Goal: Answer question/provide support: Share knowledge or assist other users

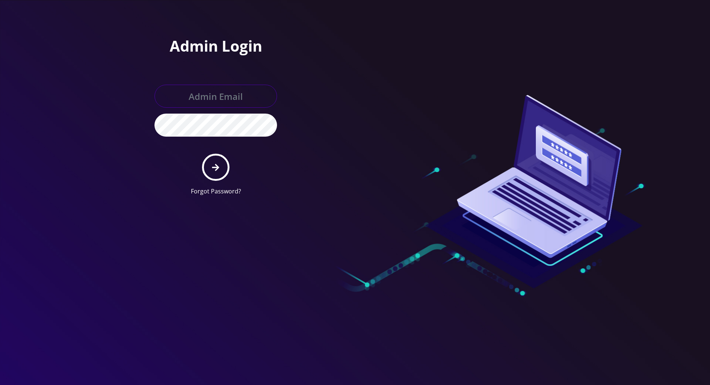
type input "[PERSON_NAME][EMAIL_ADDRESS][DOMAIN_NAME]"
click at [213, 171] on button "submit" at bounding box center [215, 167] width 27 height 27
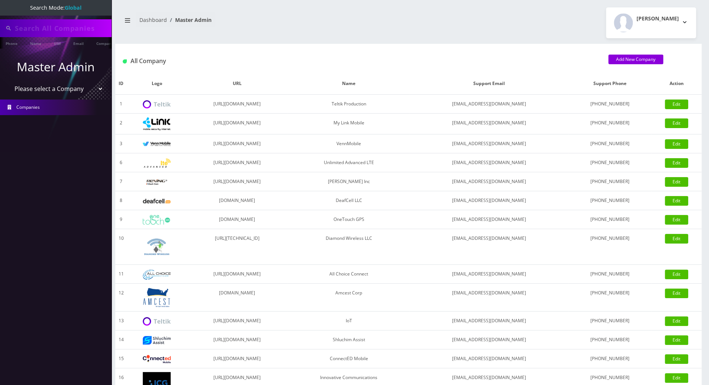
click at [70, 30] on input "text" at bounding box center [62, 28] width 95 height 14
paste input "8455489464"
click at [10, 43] on link "Phone" at bounding box center [11, 43] width 19 height 12
type input "rawktix2@gmail.com"
click at [10, 43] on link "Phone" at bounding box center [11, 43] width 19 height 12
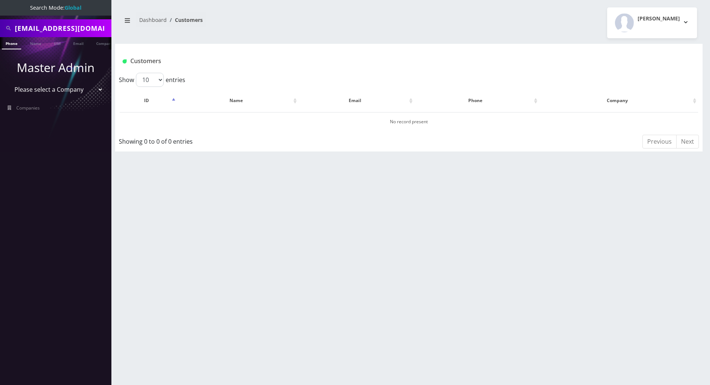
drag, startPoint x: 93, startPoint y: 28, endPoint x: 7, endPoint y: 28, distance: 85.1
click at [7, 28] on div "[EMAIL_ADDRESS][DOMAIN_NAME]" at bounding box center [56, 28] width 108 height 14
paste input "8455489464"
type input "8455489464"
click at [14, 43] on link "Phone" at bounding box center [11, 43] width 19 height 12
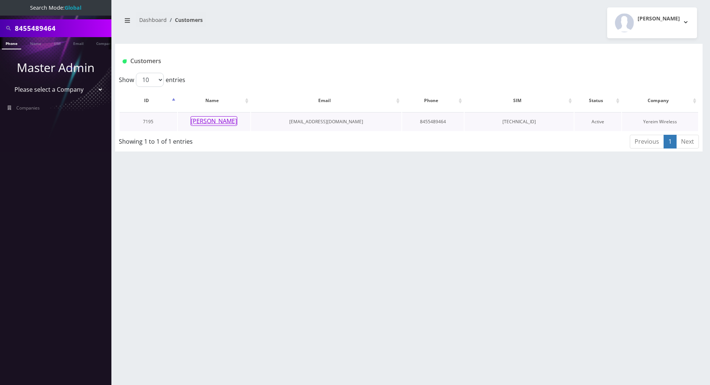
click at [208, 123] on button "Chaim Noe" at bounding box center [214, 121] width 47 height 10
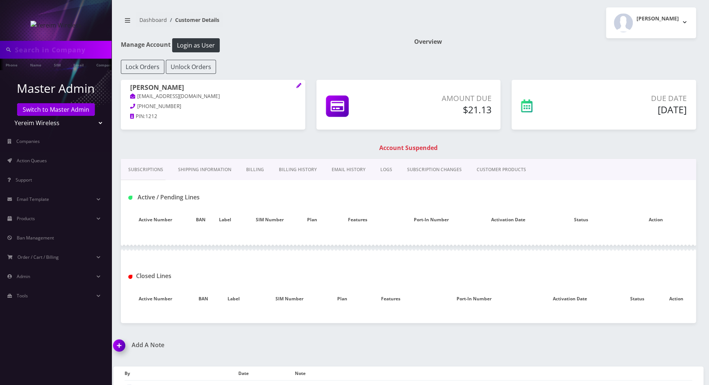
type input "8455489464"
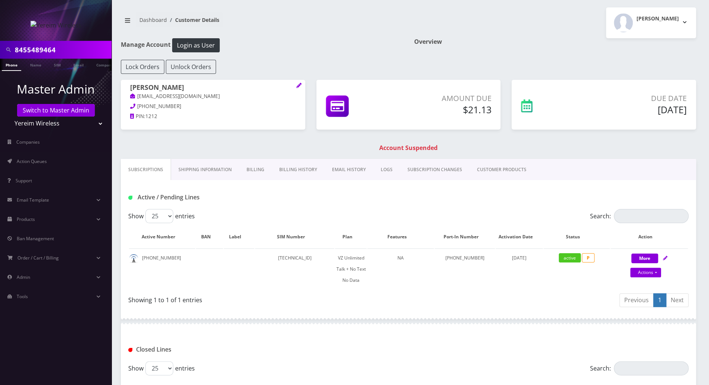
click at [289, 168] on link "Billing History" at bounding box center [298, 170] width 53 height 22
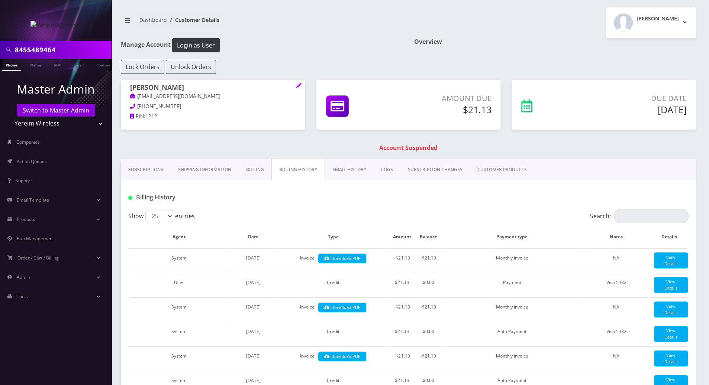
click at [252, 171] on link "Billing" at bounding box center [255, 170] width 33 height 22
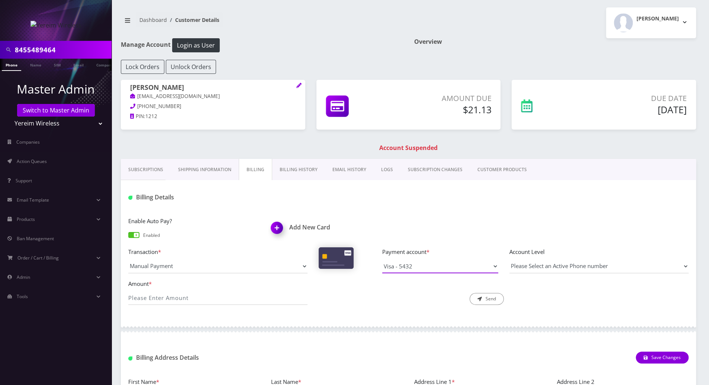
click at [443, 265] on select "Visa - 5432" at bounding box center [440, 266] width 116 height 14
click at [382, 259] on select "Visa - 5432" at bounding box center [440, 266] width 116 height 14
click at [257, 296] on input "Amount *" at bounding box center [217, 298] width 179 height 14
drag, startPoint x: 150, startPoint y: 290, endPoint x: 120, endPoint y: 290, distance: 29.7
click at [121, 290] on div "Enable Auto Pay? Enabled Add New Card Transaction * Manual Payment Custom Charg…" at bounding box center [408, 263] width 575 height 109
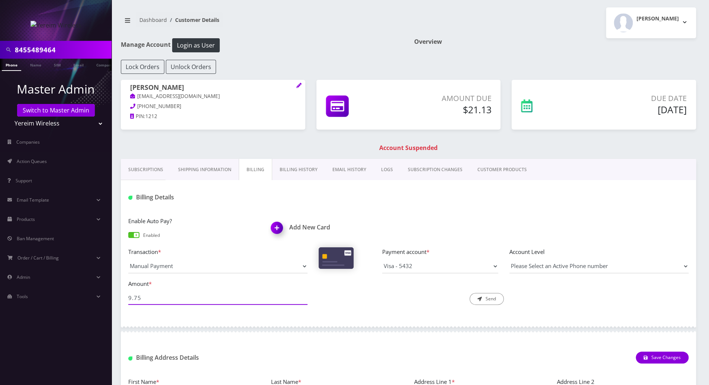
drag, startPoint x: 120, startPoint y: 290, endPoint x: 140, endPoint y: 298, distance: 21.8
click at [142, 298] on input "9.75" at bounding box center [217, 298] width 179 height 14
drag, startPoint x: 145, startPoint y: 299, endPoint x: 103, endPoint y: 299, distance: 42.0
click at [103, 299] on div "8455489464 Phone Name SIM Email Company Customer Master Admin Switch to Master …" at bounding box center [354, 281] width 709 height 562
type input "21.13"
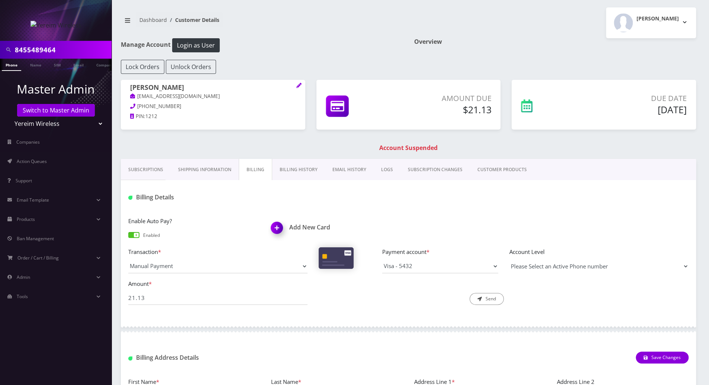
click at [523, 266] on select "Please Select an Active Phone number 8455489464" at bounding box center [598, 266] width 179 height 14
select select "150743"
click at [509, 259] on select "Please Select an Active Phone number 8455489464" at bounding box center [598, 266] width 179 height 14
click at [490, 299] on button "Send" at bounding box center [486, 299] width 34 height 12
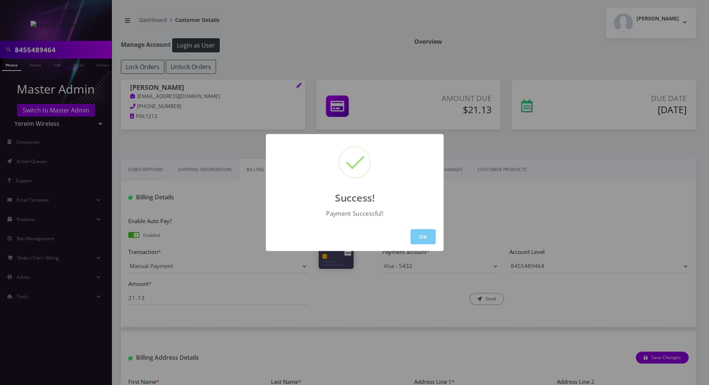
click at [425, 237] on button "OK" at bounding box center [422, 236] width 25 height 15
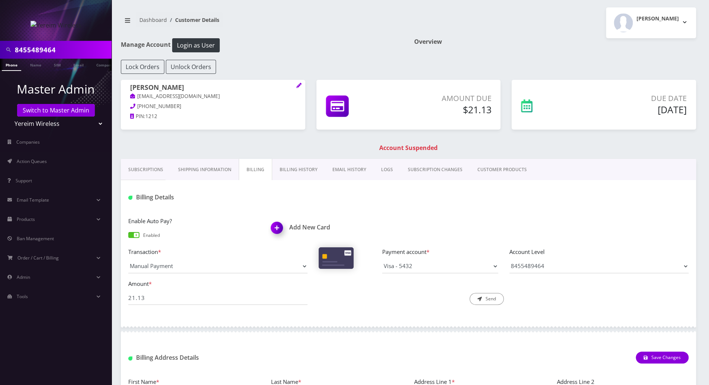
click at [422, 210] on div "Enable Auto Pay? Enabled Add New Card Transaction * Manual Payment Custom Charg…" at bounding box center [408, 263] width 575 height 109
click at [190, 170] on link "Shipping Information" at bounding box center [205, 170] width 68 height 22
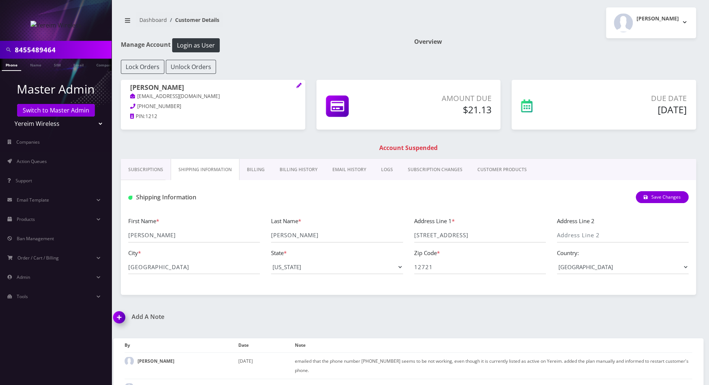
click at [140, 166] on link "Subscriptions" at bounding box center [146, 170] width 50 height 22
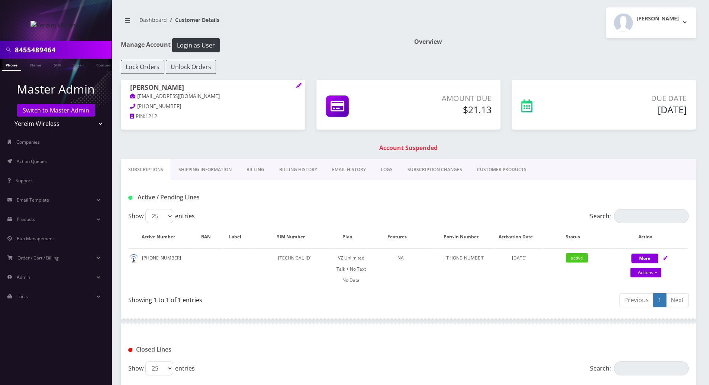
click at [11, 66] on link "Phone" at bounding box center [11, 65] width 19 height 12
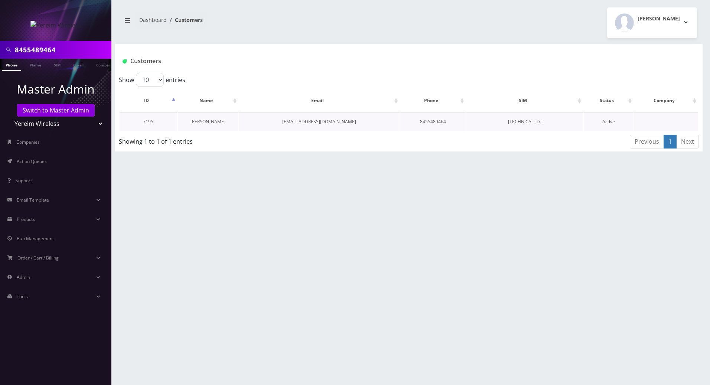
click at [201, 122] on link "[PERSON_NAME]" at bounding box center [208, 122] width 35 height 6
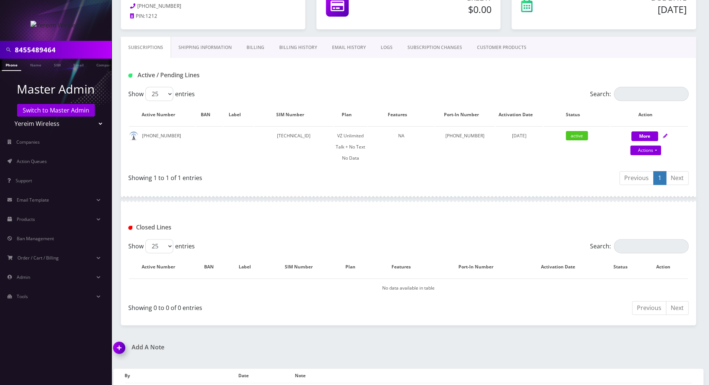
scroll to position [146, 0]
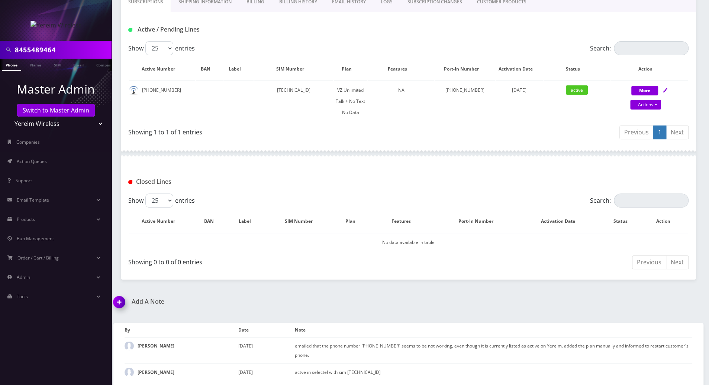
click at [119, 302] on img at bounding box center [121, 305] width 22 height 22
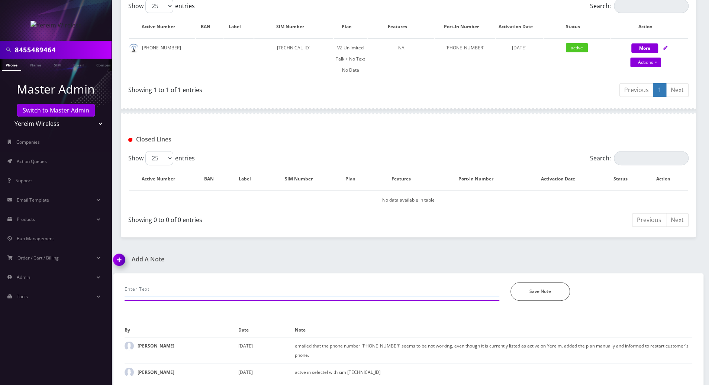
click at [182, 286] on input "text" at bounding box center [311, 289] width 375 height 14
paste input "Purchase Service Plan successfull, TT 4G Monthly Unlimited Voice Plan PIN 47835…"
type input "Purchase Service Plan successfull, TT 4G Monthly Unlimited Voice Plan PIN 47835…"
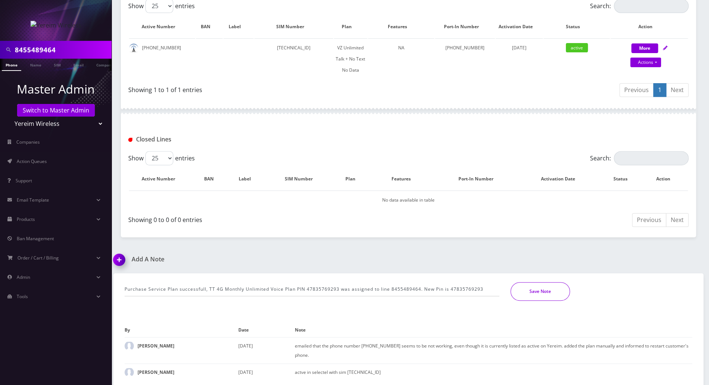
click at [545, 289] on button "Save Note" at bounding box center [539, 291] width 59 height 19
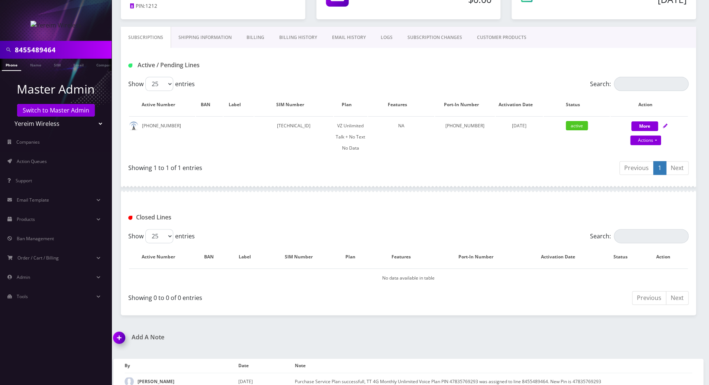
scroll to position [64, 0]
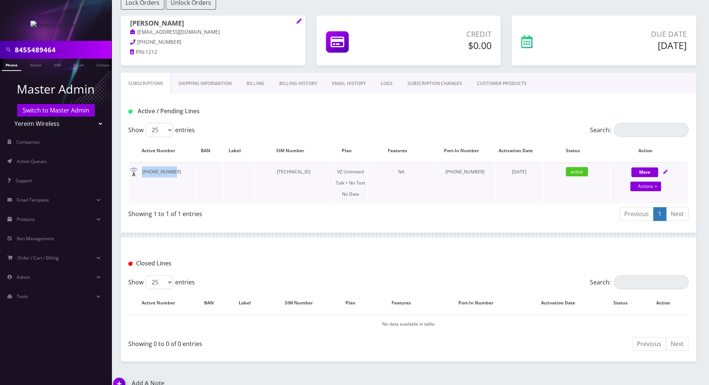
drag, startPoint x: 172, startPoint y: 174, endPoint x: 142, endPoint y: 171, distance: 30.2
click at [142, 171] on td "[PHONE_NUMBER]" at bounding box center [162, 182] width 66 height 41
copy td "[PHONE_NUMBER]"
